Goal: Information Seeking & Learning: Learn about a topic

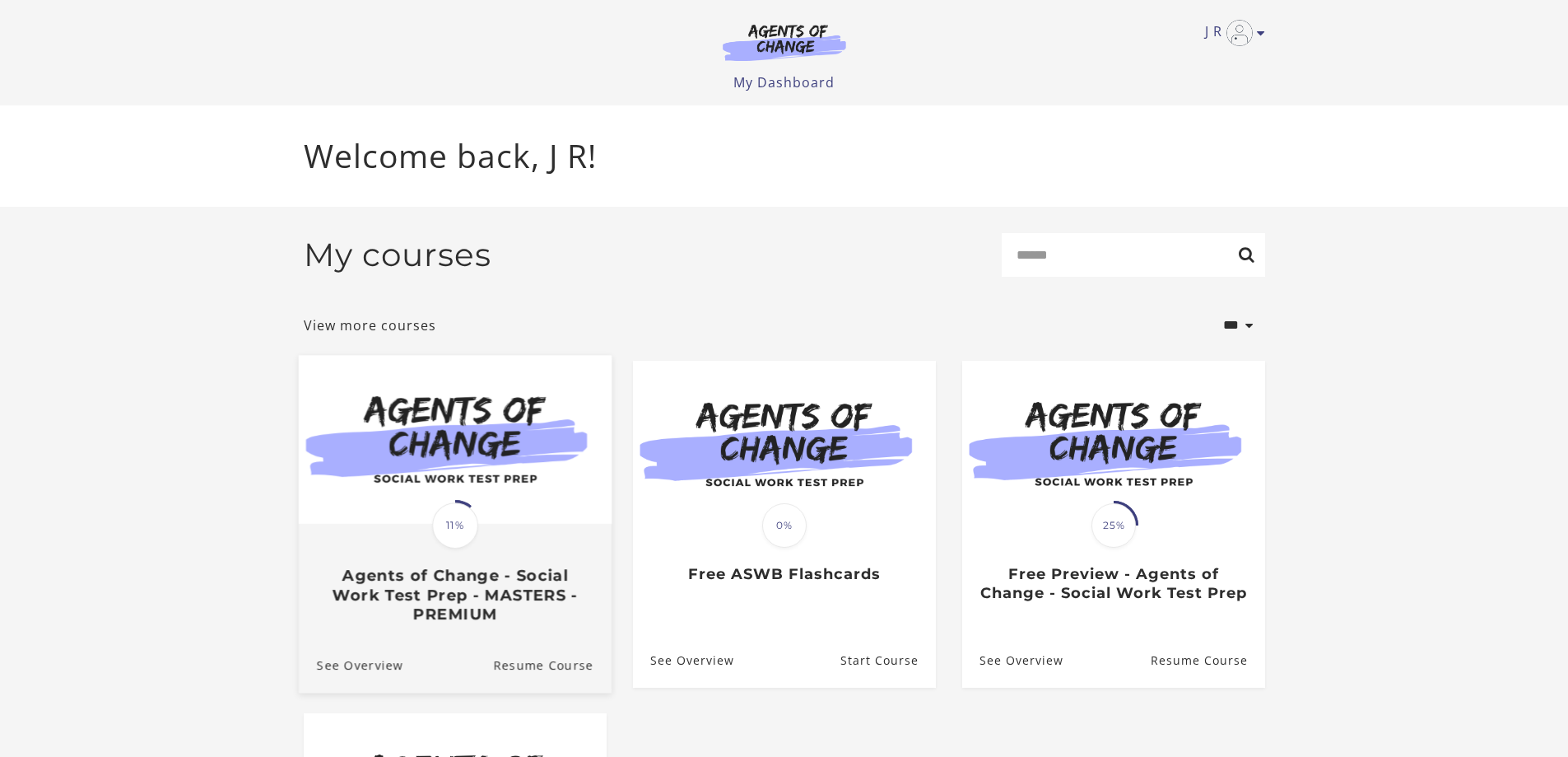
click at [441, 411] on img at bounding box center [454, 439] width 313 height 169
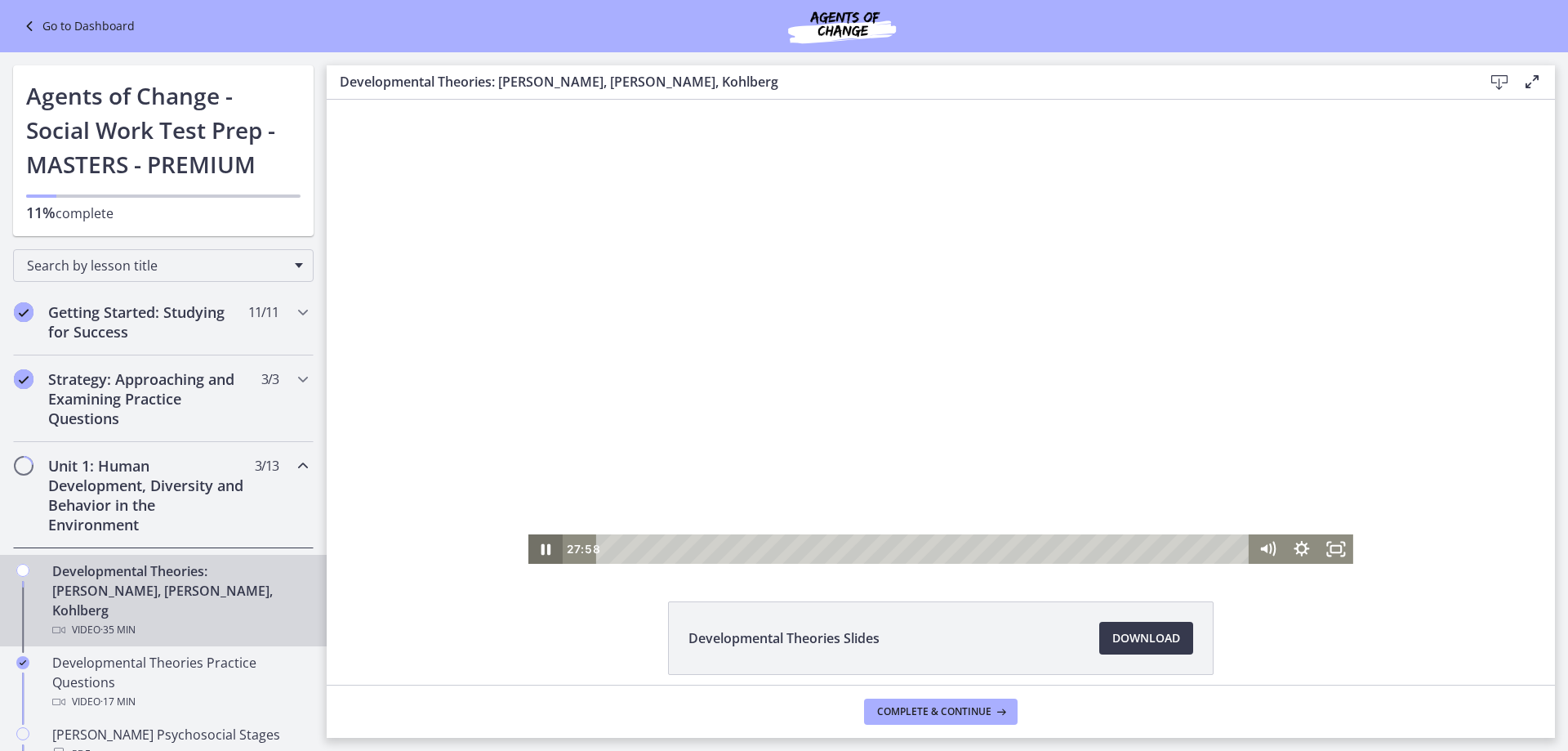
click at [540, 548] on icon "Pause" at bounding box center [545, 549] width 34 height 30
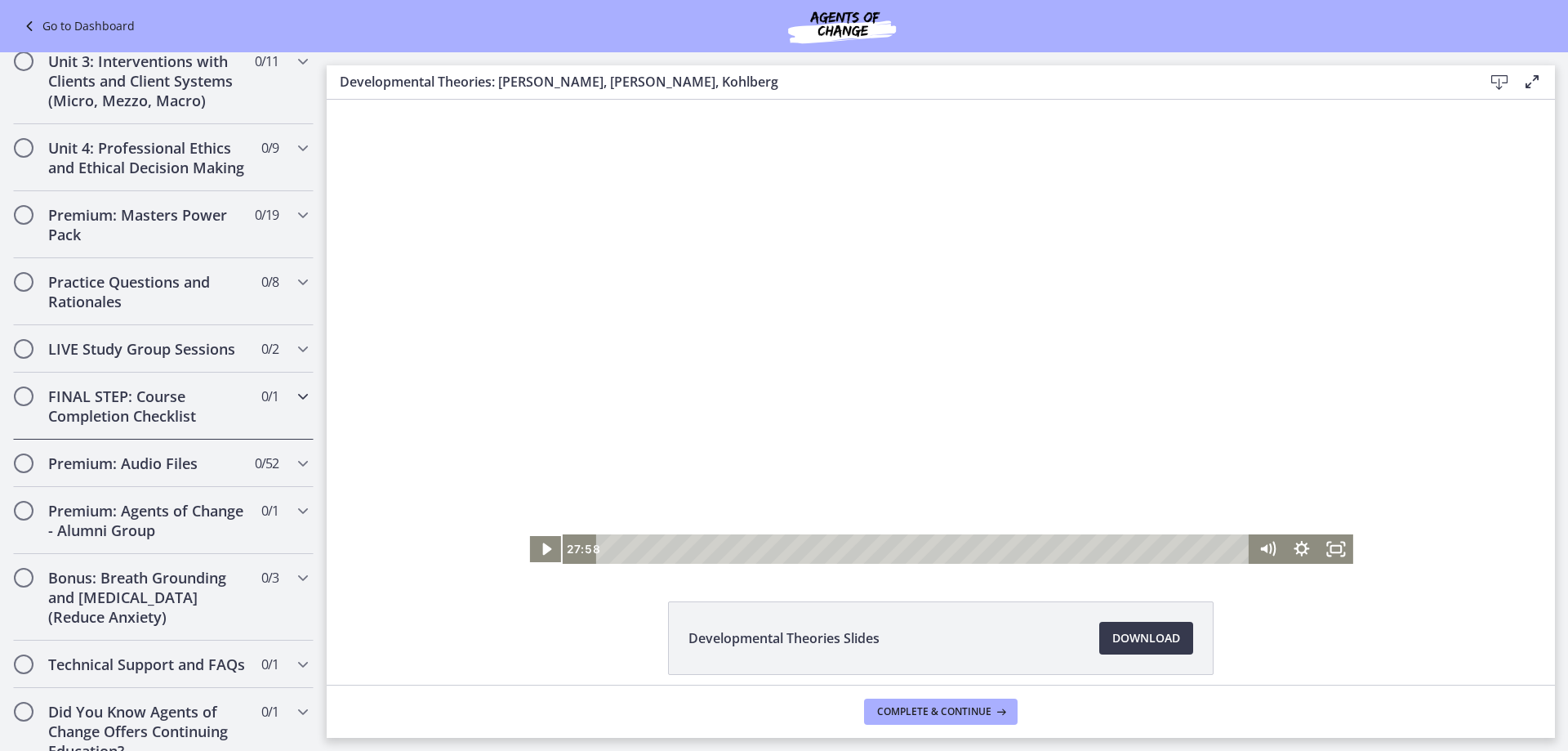
scroll to position [1431, 0]
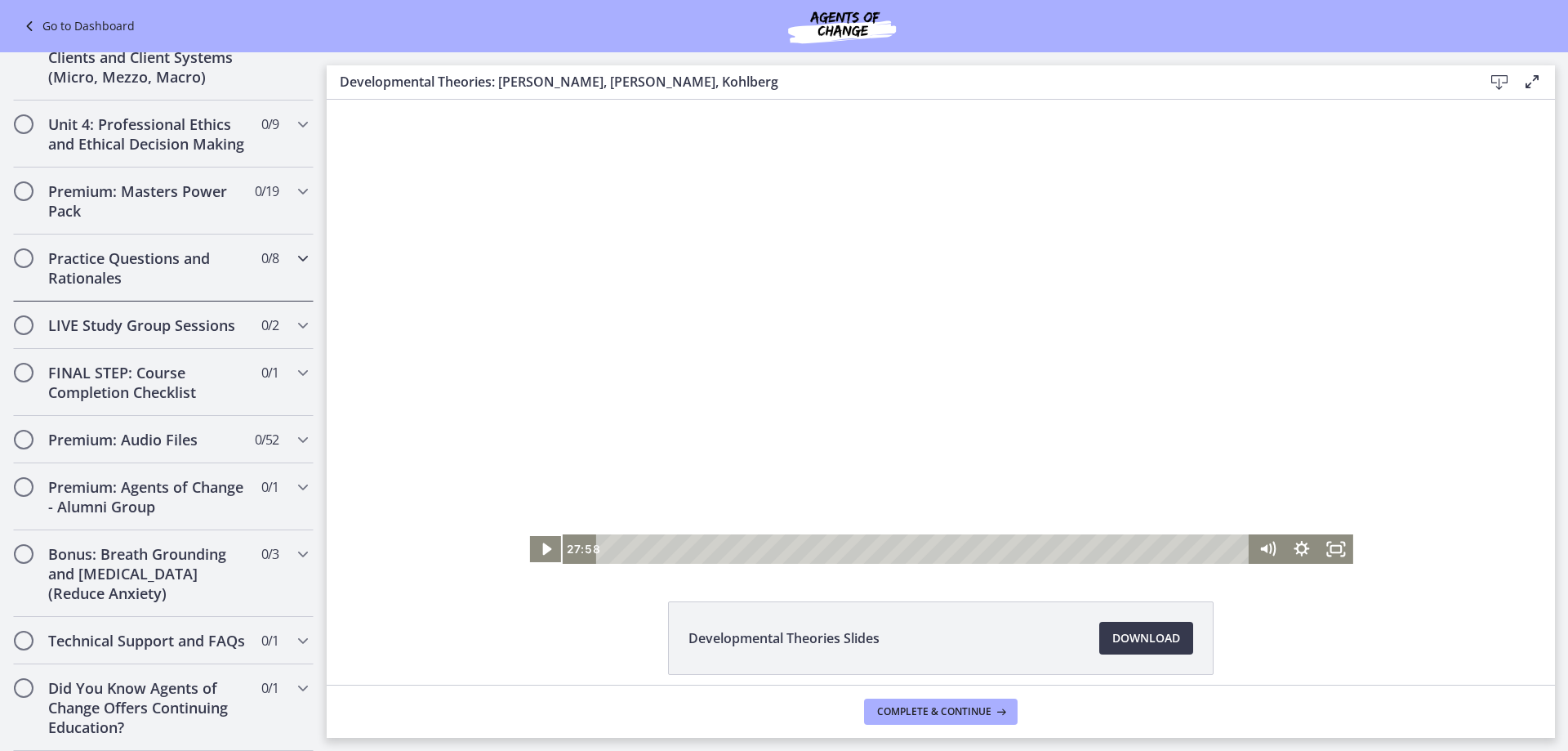
click at [293, 248] on icon "Chapters" at bounding box center [303, 258] width 20 height 20
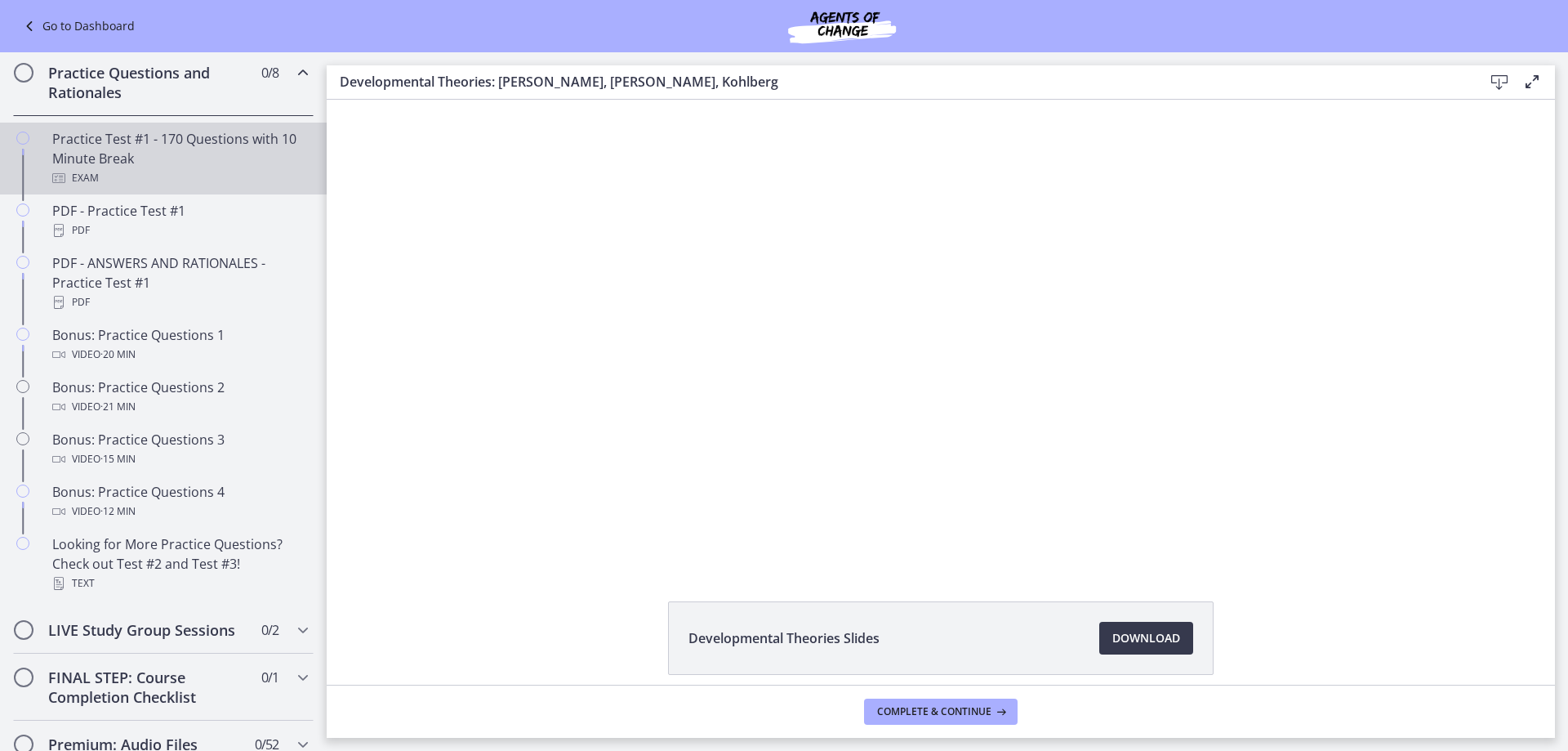
scroll to position [804, 0]
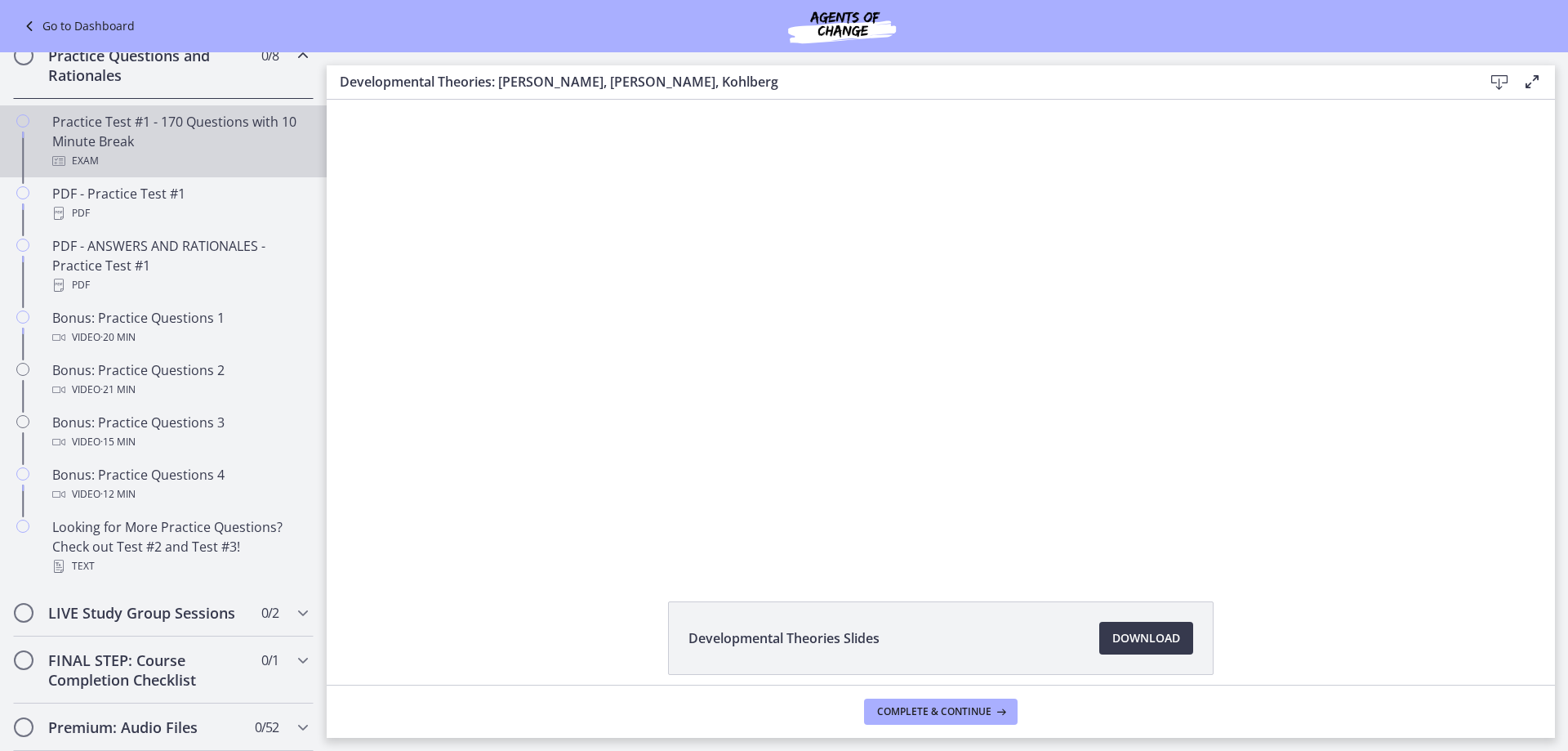
click at [200, 151] on div "Practice Test #1 - 170 Questions with 10 Minute Break Exam" at bounding box center [180, 141] width 255 height 59
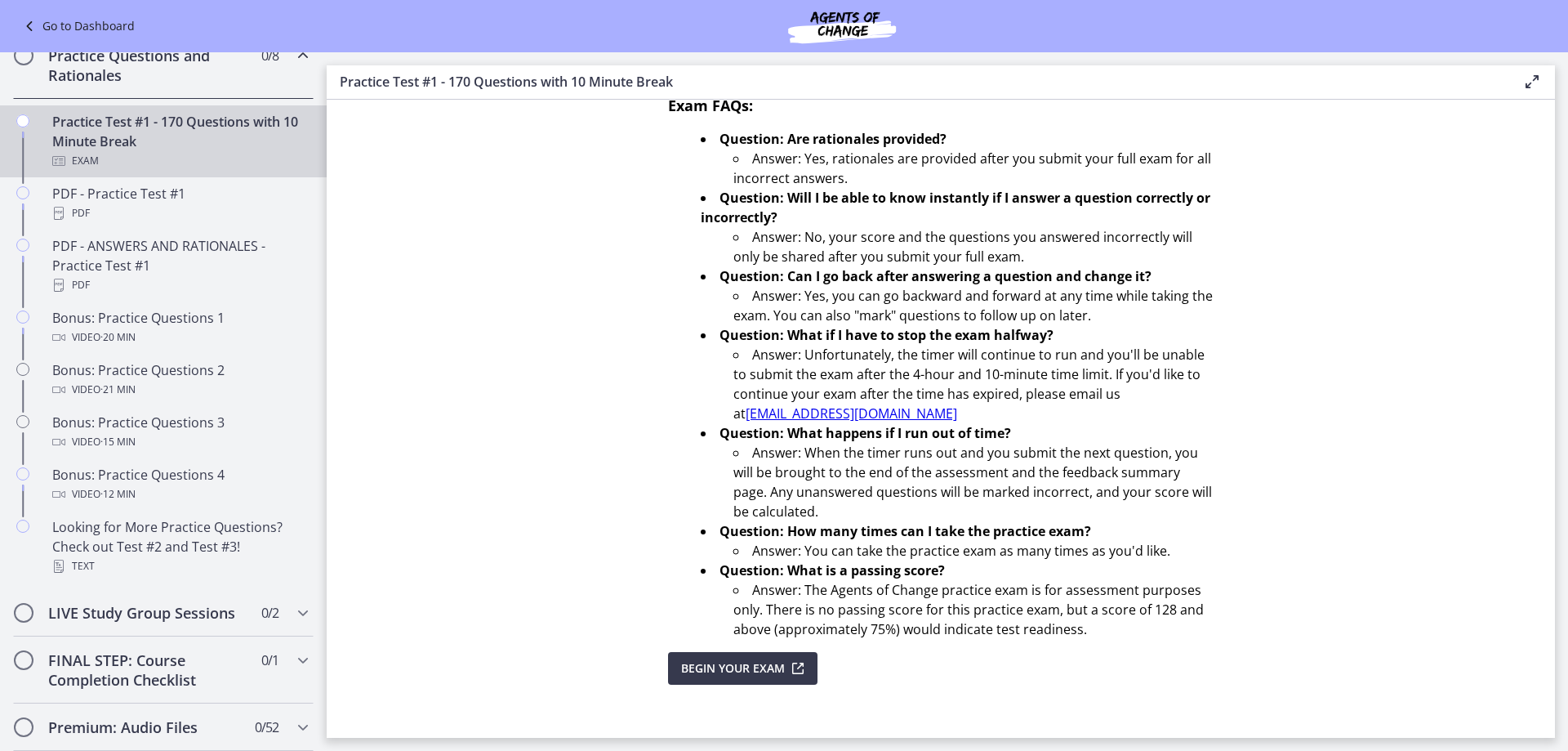
scroll to position [462, 0]
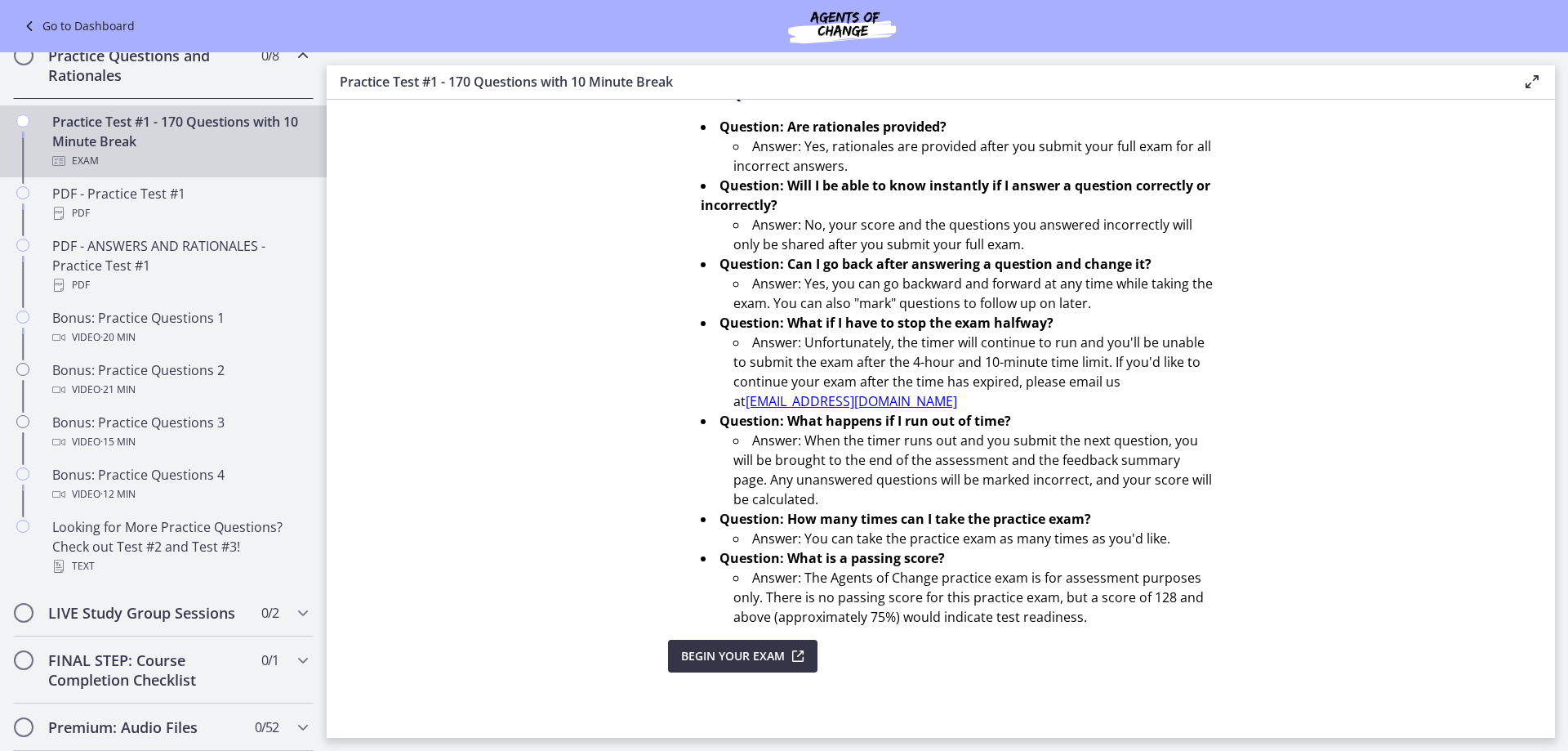
click at [736, 658] on span "Begin Your Exam" at bounding box center [733, 656] width 103 height 20
